Goal: Information Seeking & Learning: Check status

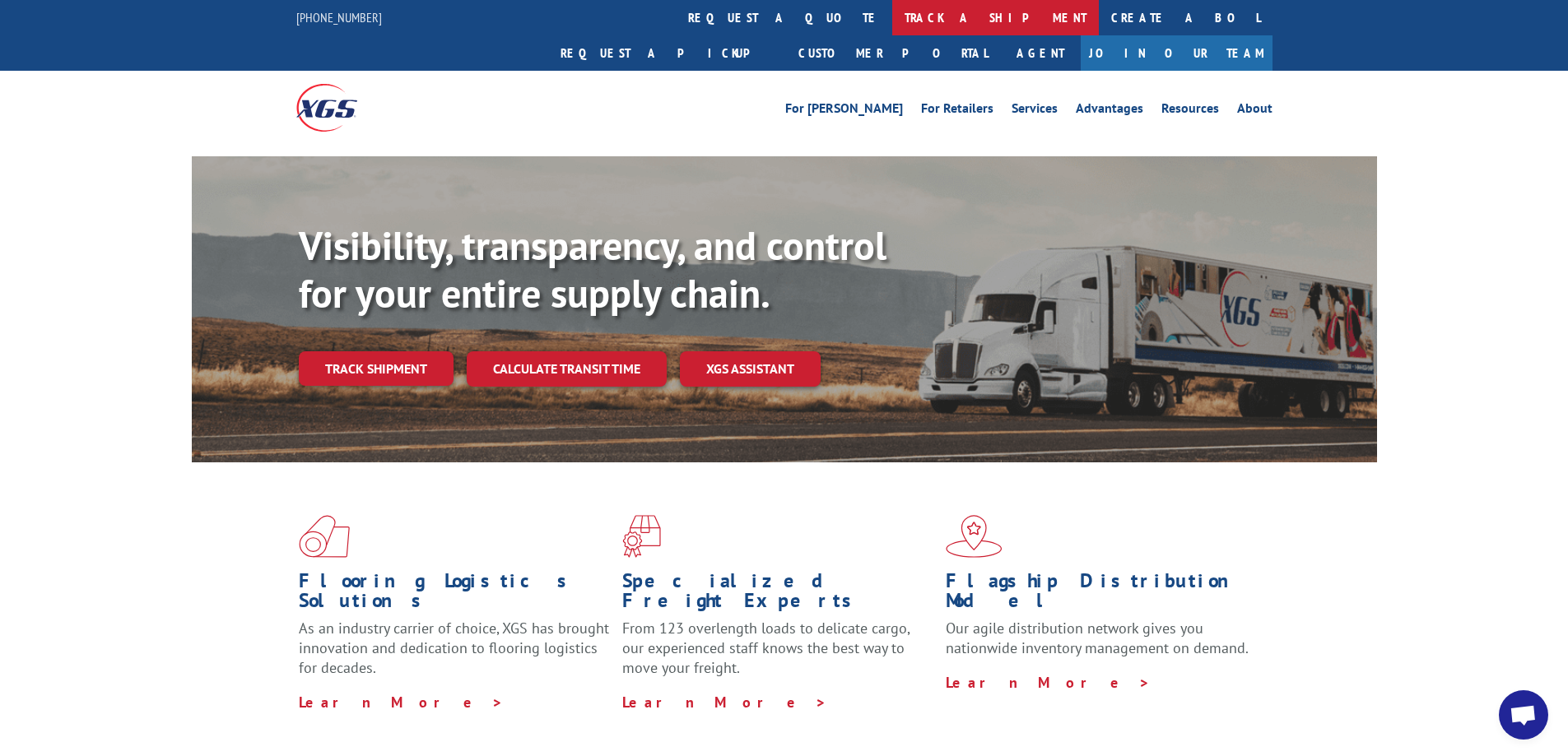
click at [892, 12] on link "track a shipment" at bounding box center [995, 18] width 206 height 35
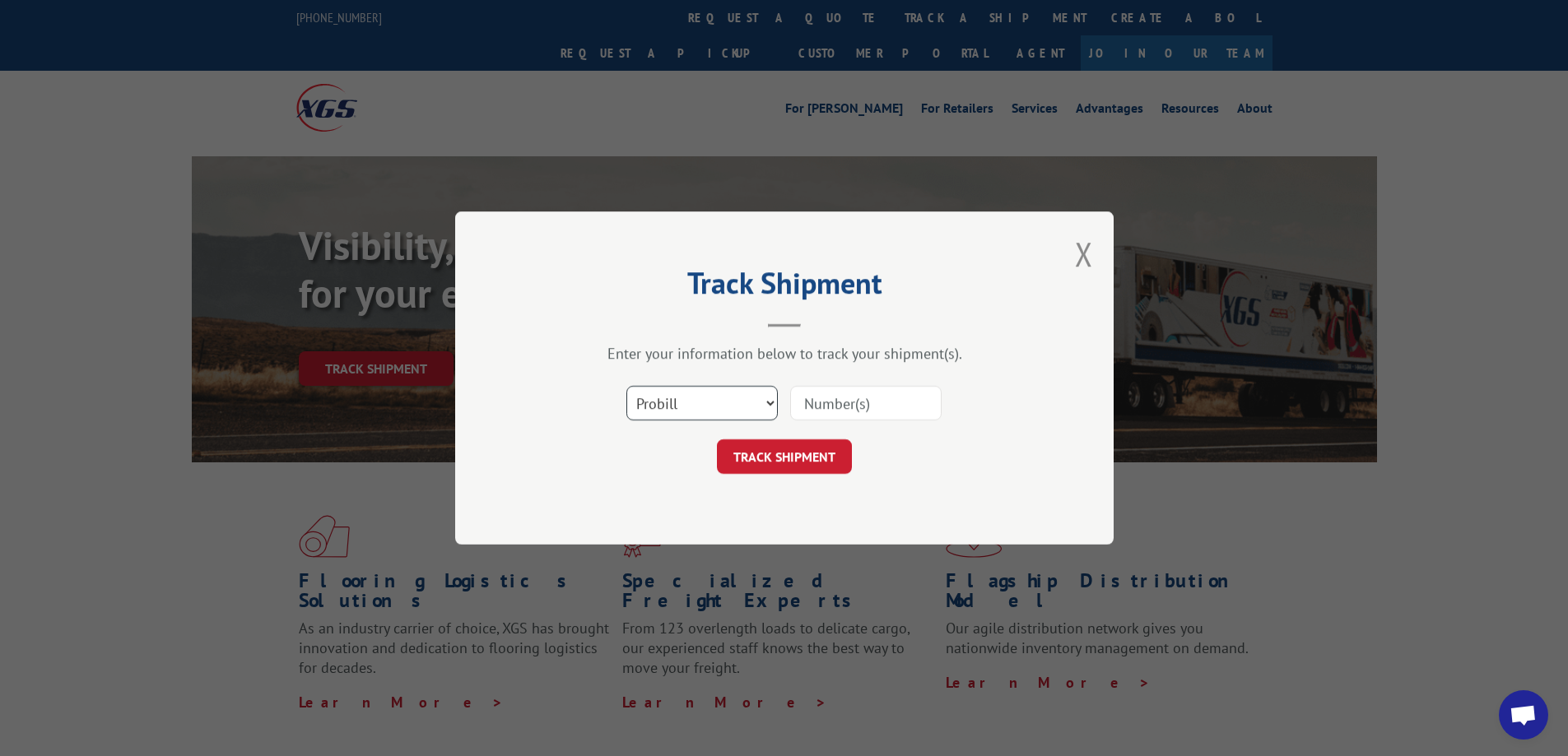
click at [727, 404] on select "Select category... Probill BOL PO" at bounding box center [702, 402] width 151 height 35
click at [627, 385] on select "Select category... Probill BOL PO" at bounding box center [702, 402] width 151 height 35
click at [858, 399] on input at bounding box center [866, 402] width 151 height 35
type input "368959"
click at [738, 413] on select "Select category... Probill BOL PO" at bounding box center [702, 402] width 151 height 35
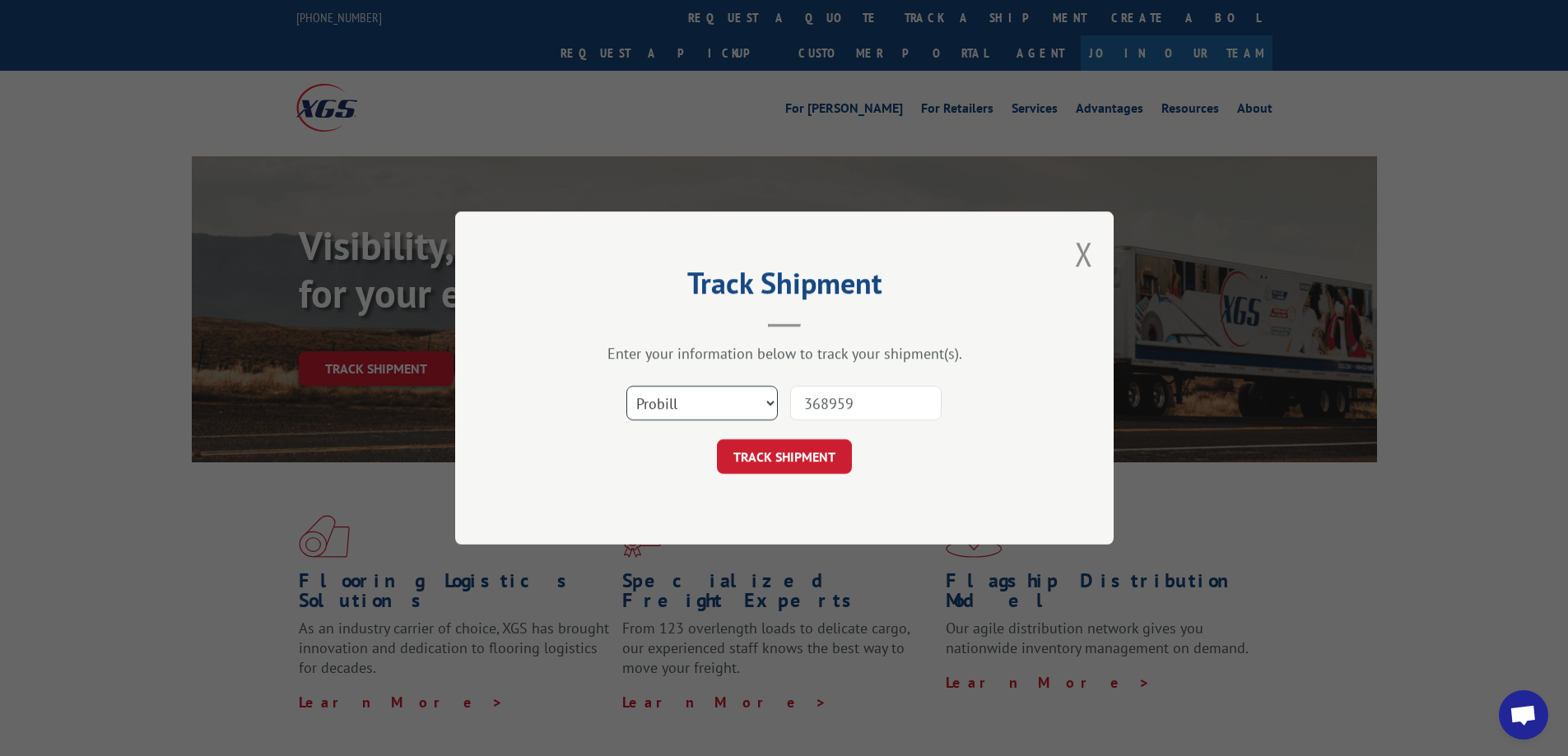
select select "bol"
click at [627, 385] on select "Select category... Probill BOL PO" at bounding box center [702, 402] width 151 height 35
click at [748, 454] on button "TRACK SHIPMENT" at bounding box center [784, 456] width 135 height 35
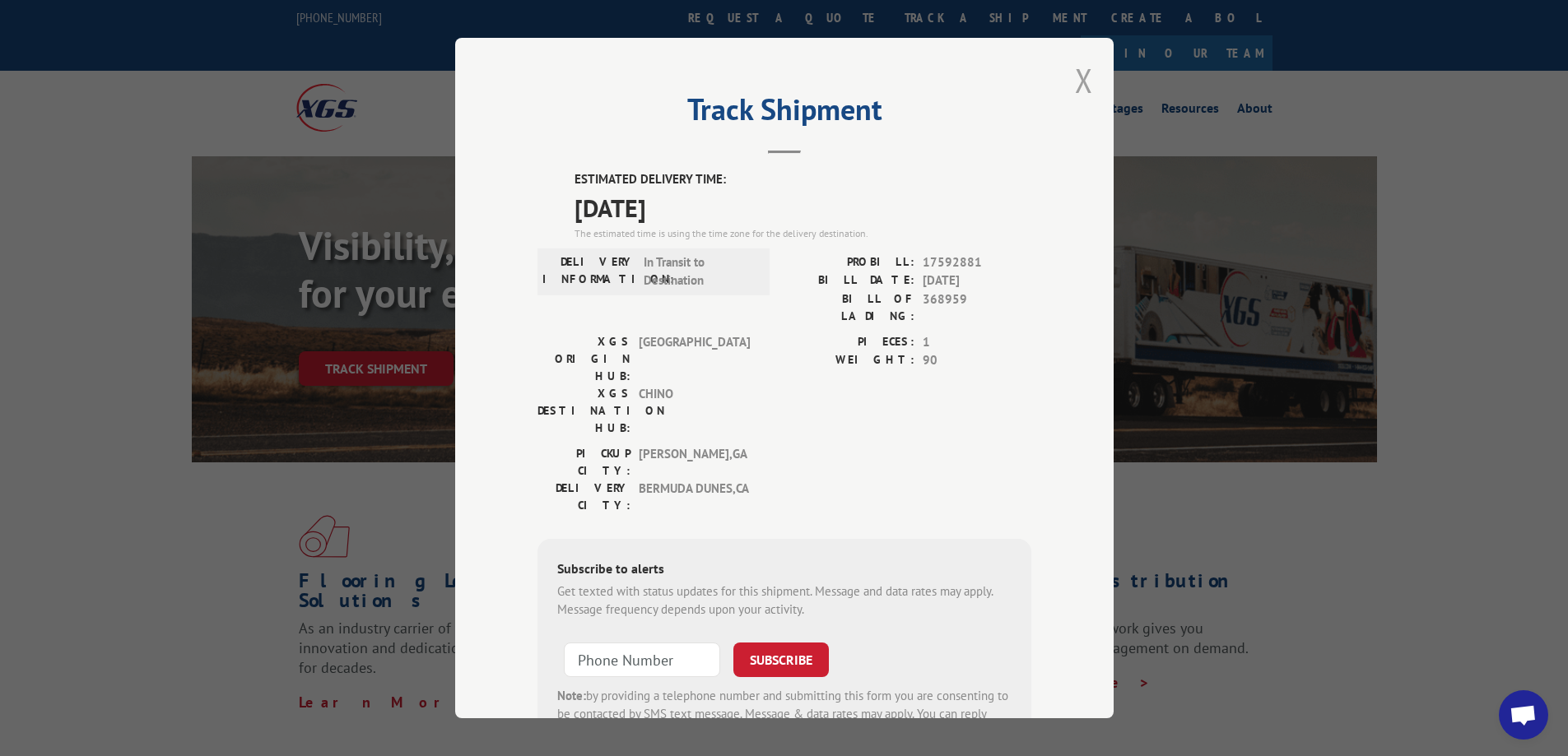
click at [1078, 73] on button "Close modal" at bounding box center [1083, 80] width 18 height 44
